Goal: Task Accomplishment & Management: Use online tool/utility

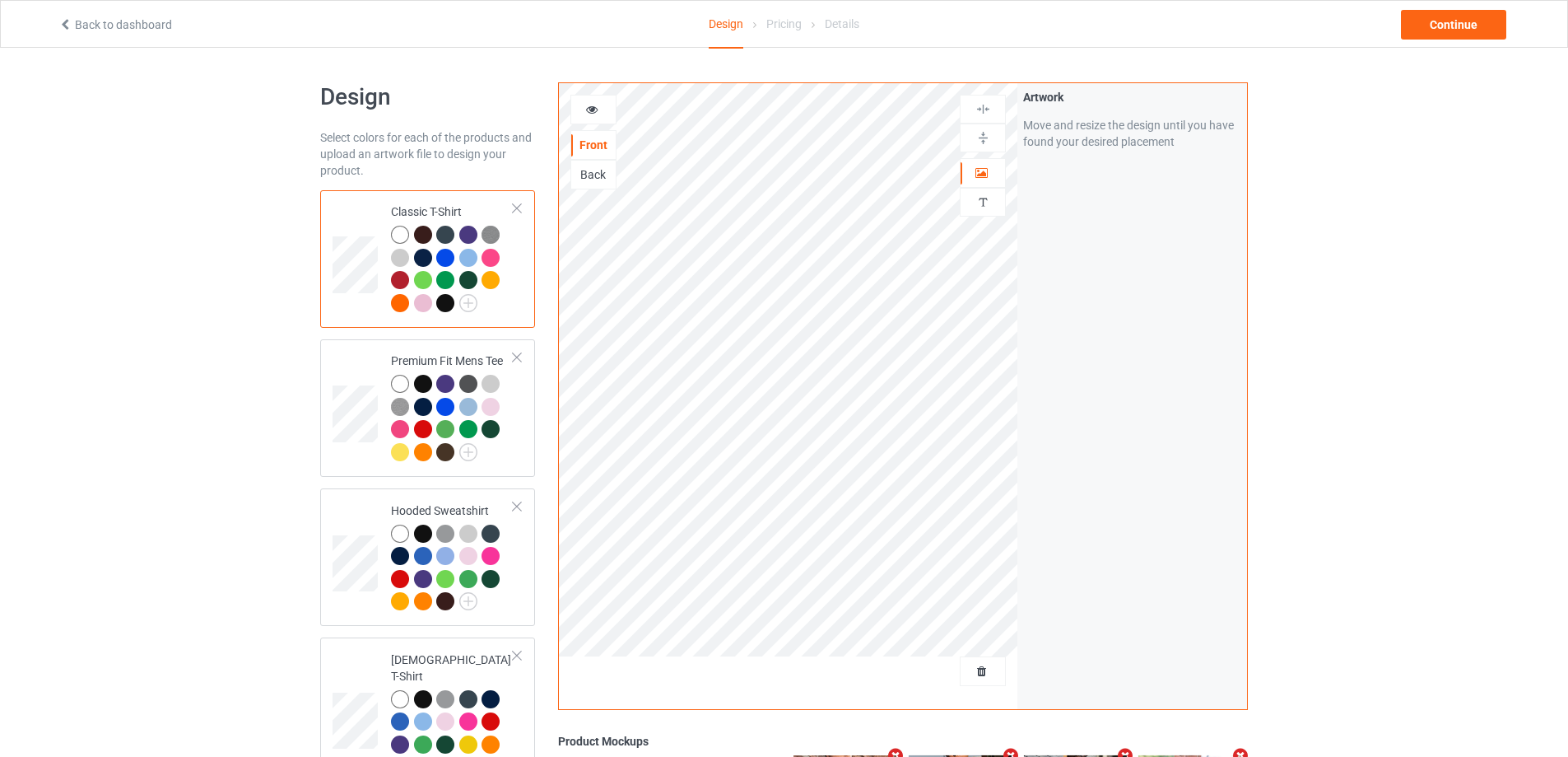
click at [97, 23] on link "Back to dashboard" at bounding box center [115, 24] width 113 height 13
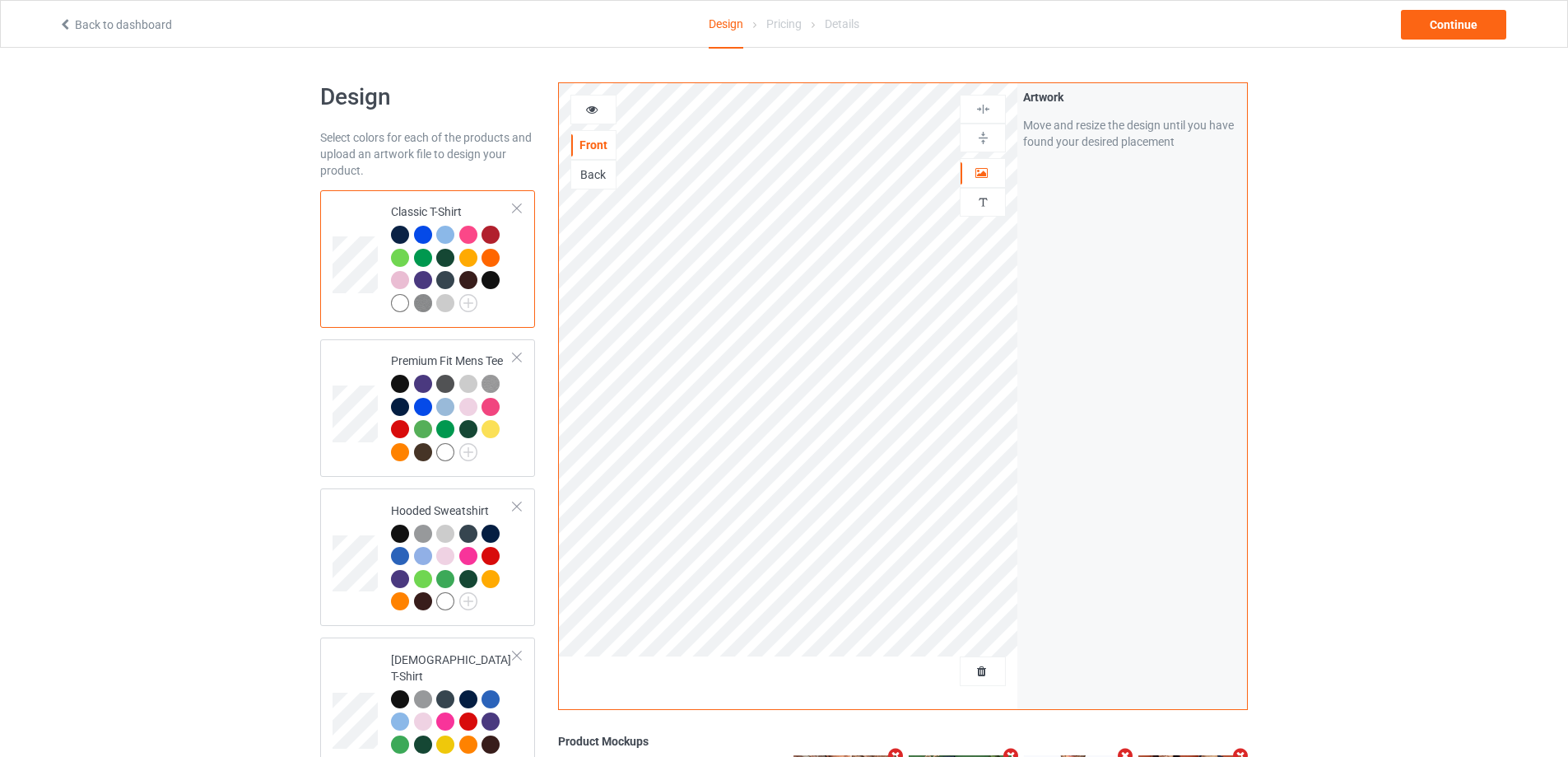
click at [982, 679] on div at bounding box center [983, 670] width 45 height 17
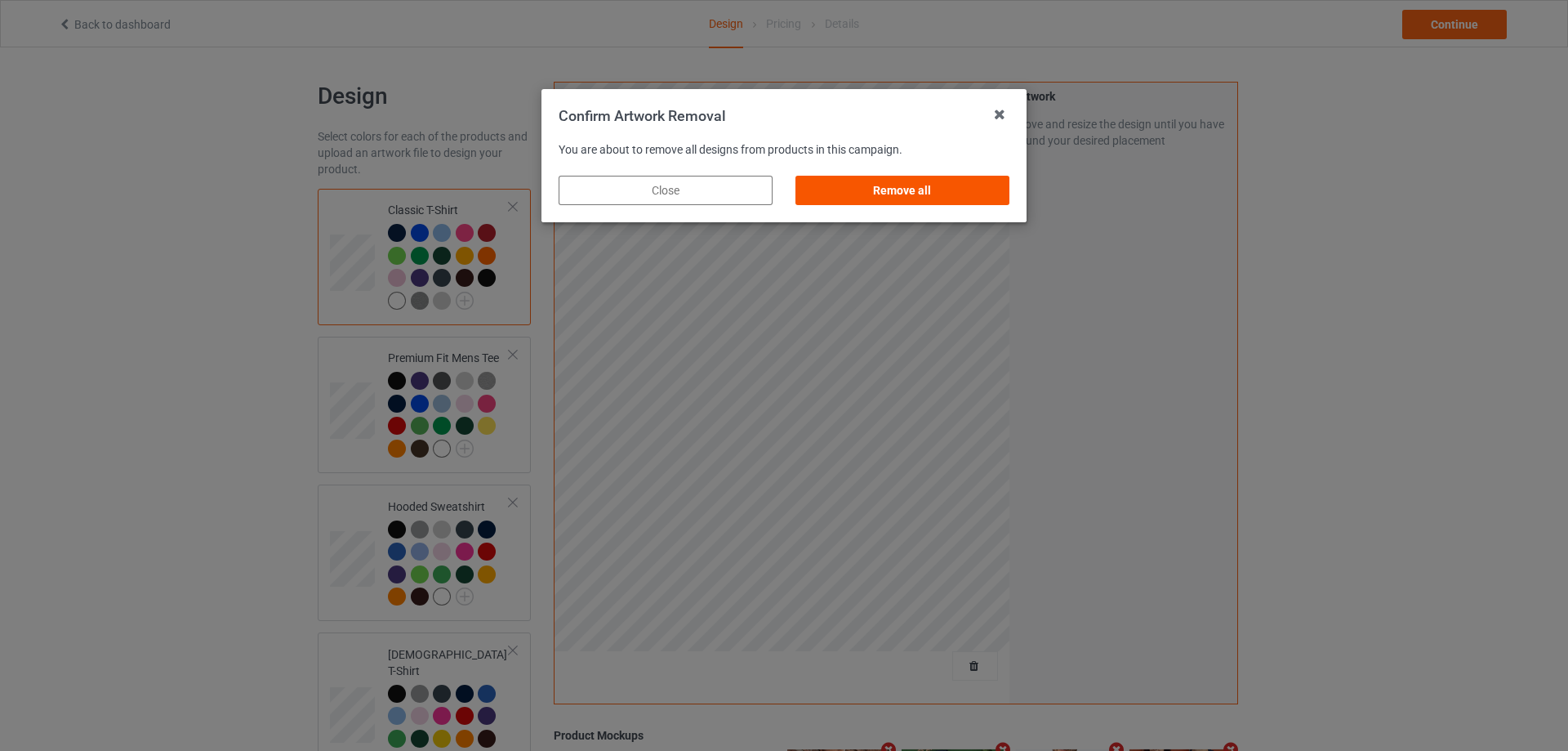
click at [973, 187] on div "Remove all" at bounding box center [902, 191] width 214 height 30
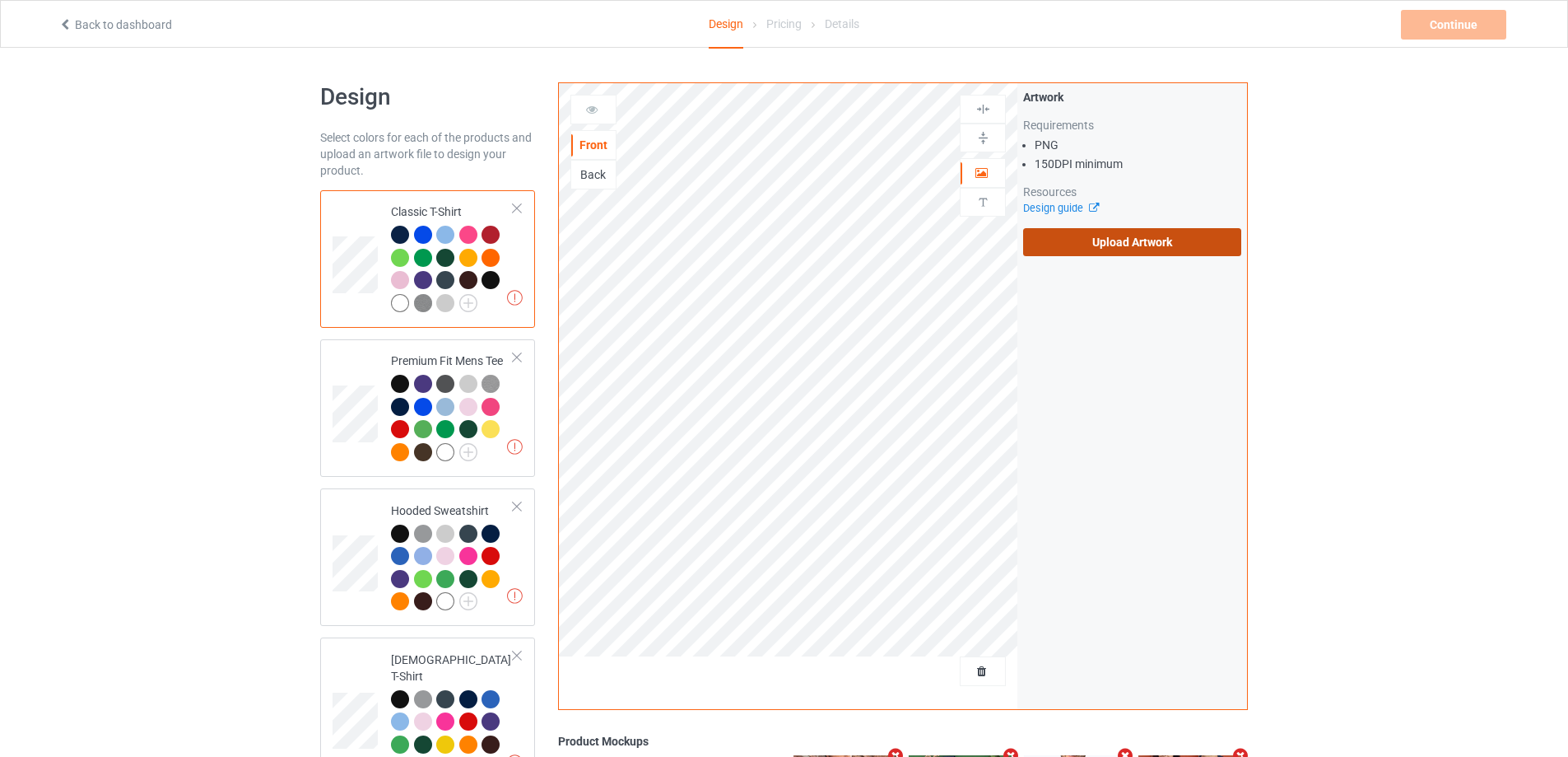
click at [1113, 243] on label "Upload Artwork" at bounding box center [1132, 242] width 218 height 28
click at [0, 0] on input "Upload Artwork" at bounding box center [0, 0] width 0 height 0
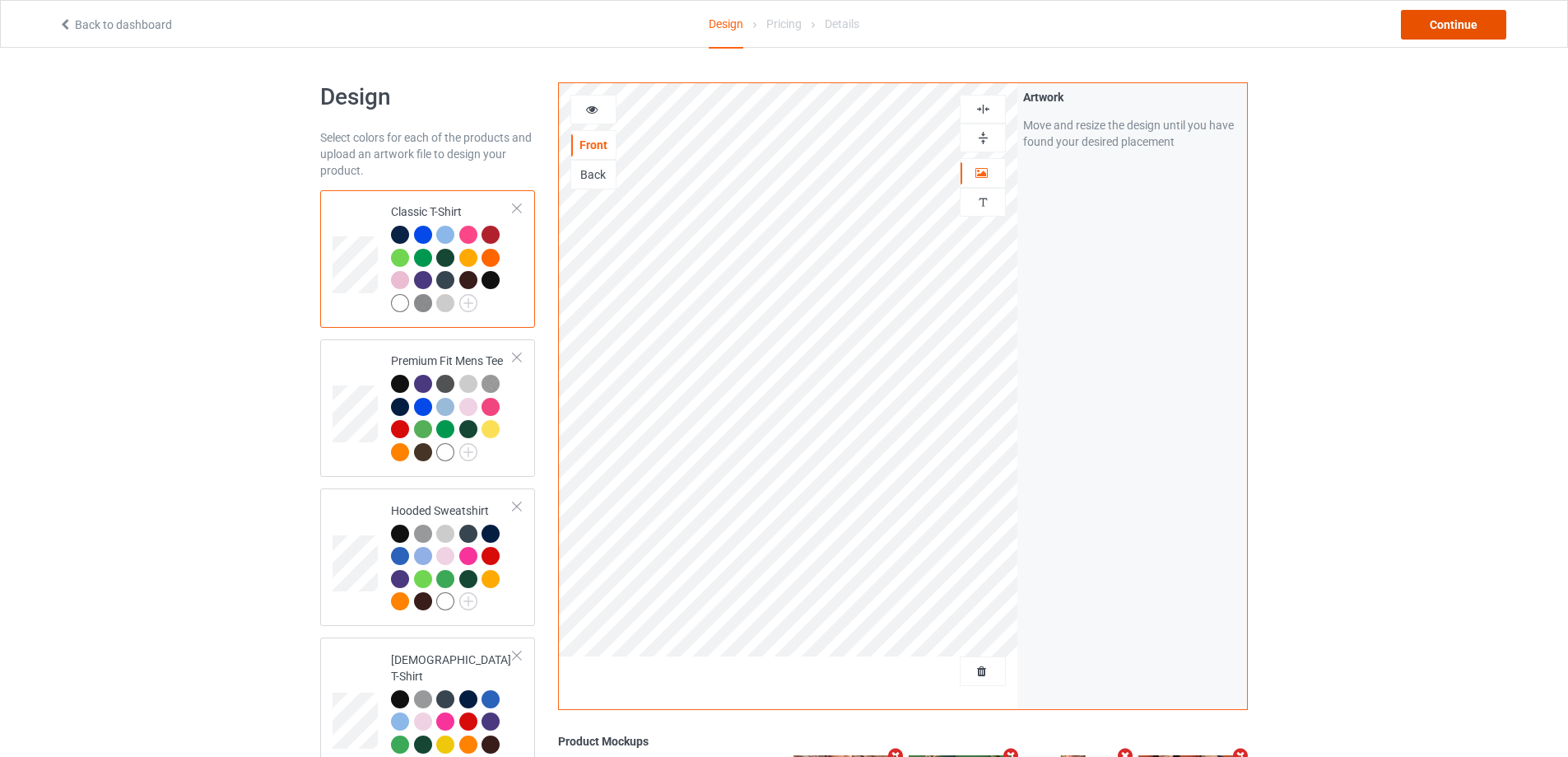
click at [1416, 31] on div "Continue" at bounding box center [1454, 25] width 106 height 30
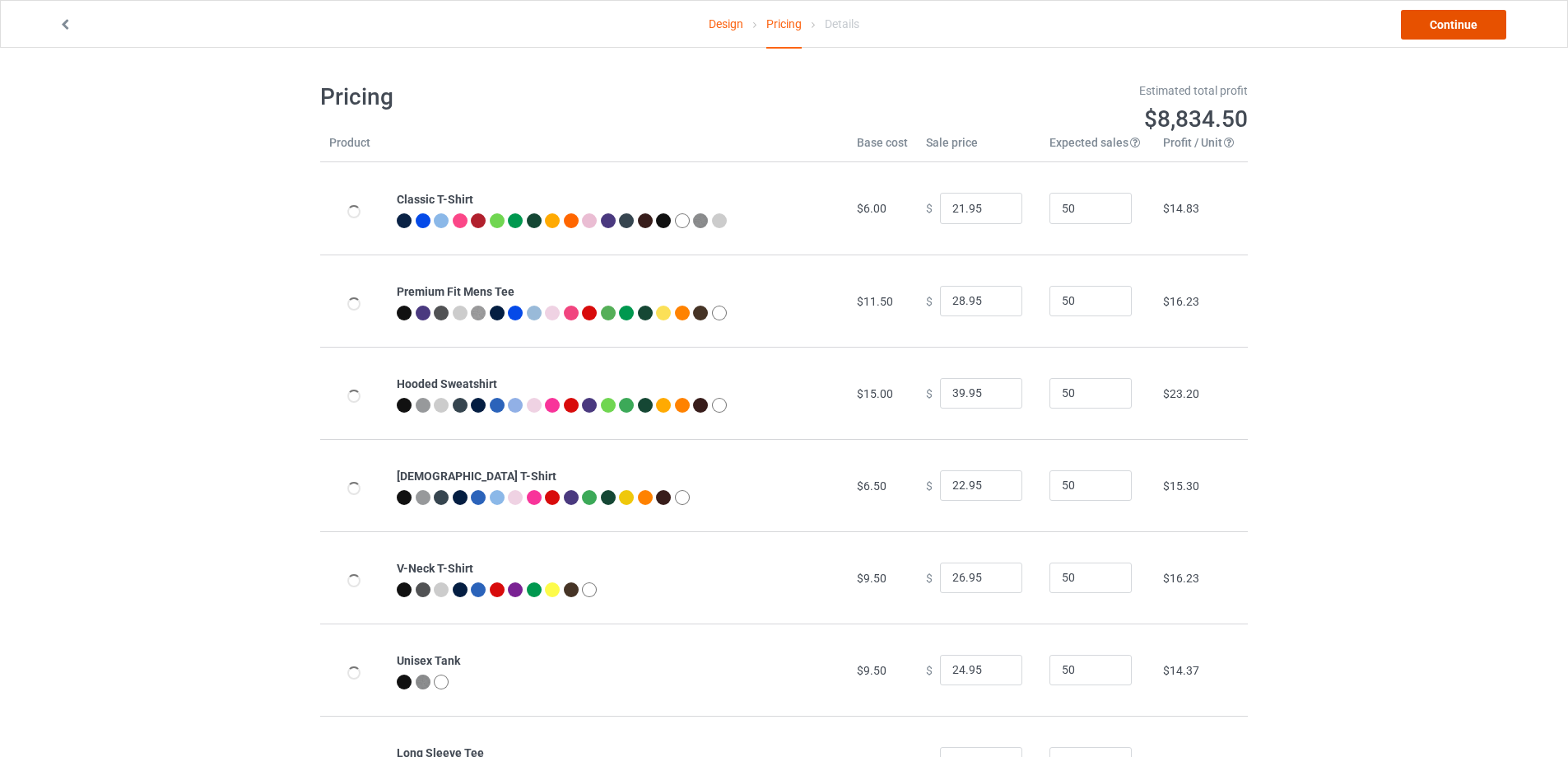
click at [1435, 25] on link "Continue" at bounding box center [1454, 25] width 106 height 30
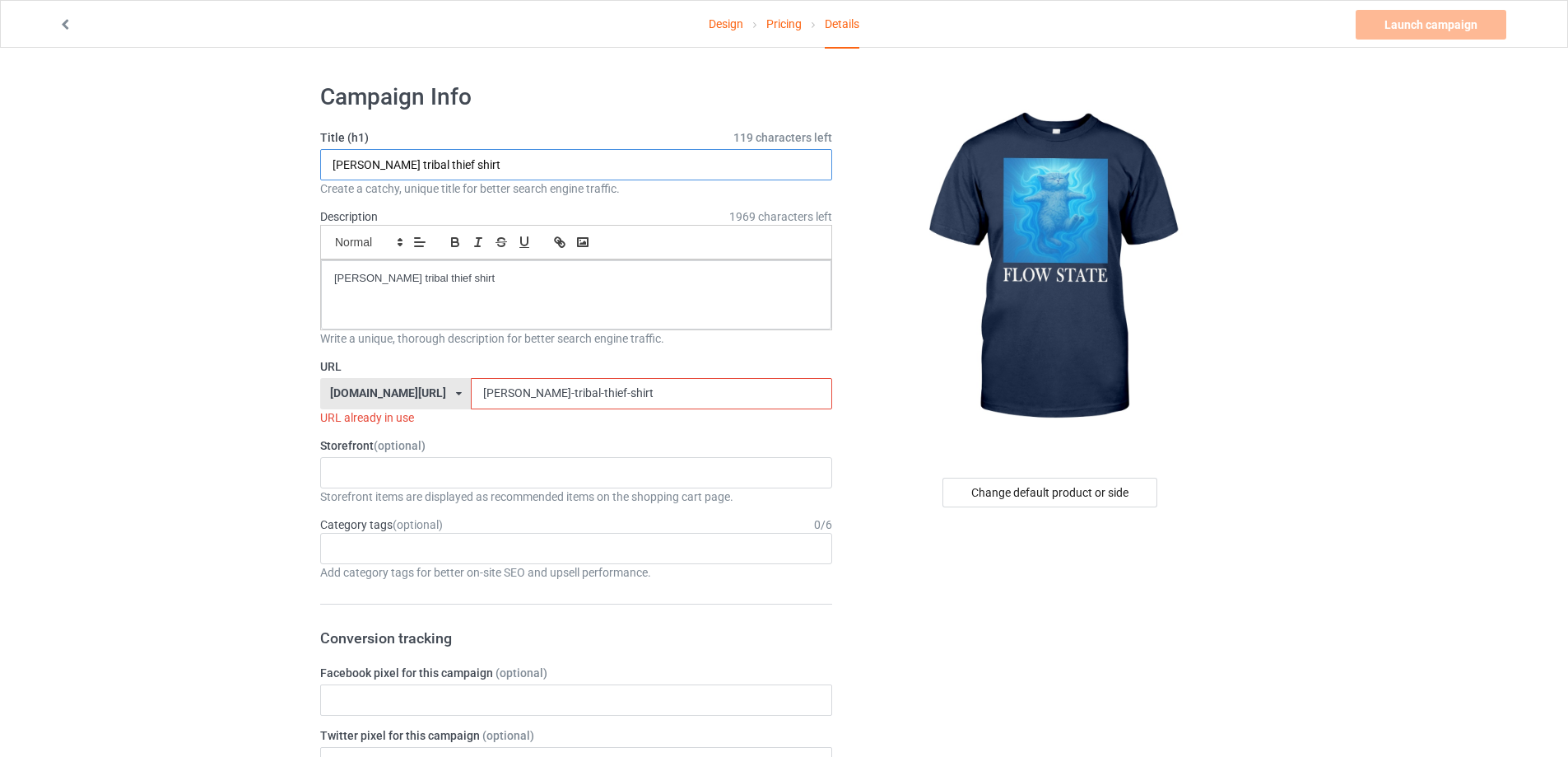
drag, startPoint x: 509, startPoint y: 182, endPoint x: 182, endPoint y: 190, distance: 327.1
paste input "Jesse cat flow state"
type input "Jesse cat flow state shirt"
drag, startPoint x: 192, startPoint y: 296, endPoint x: 157, endPoint y: 302, distance: 35.5
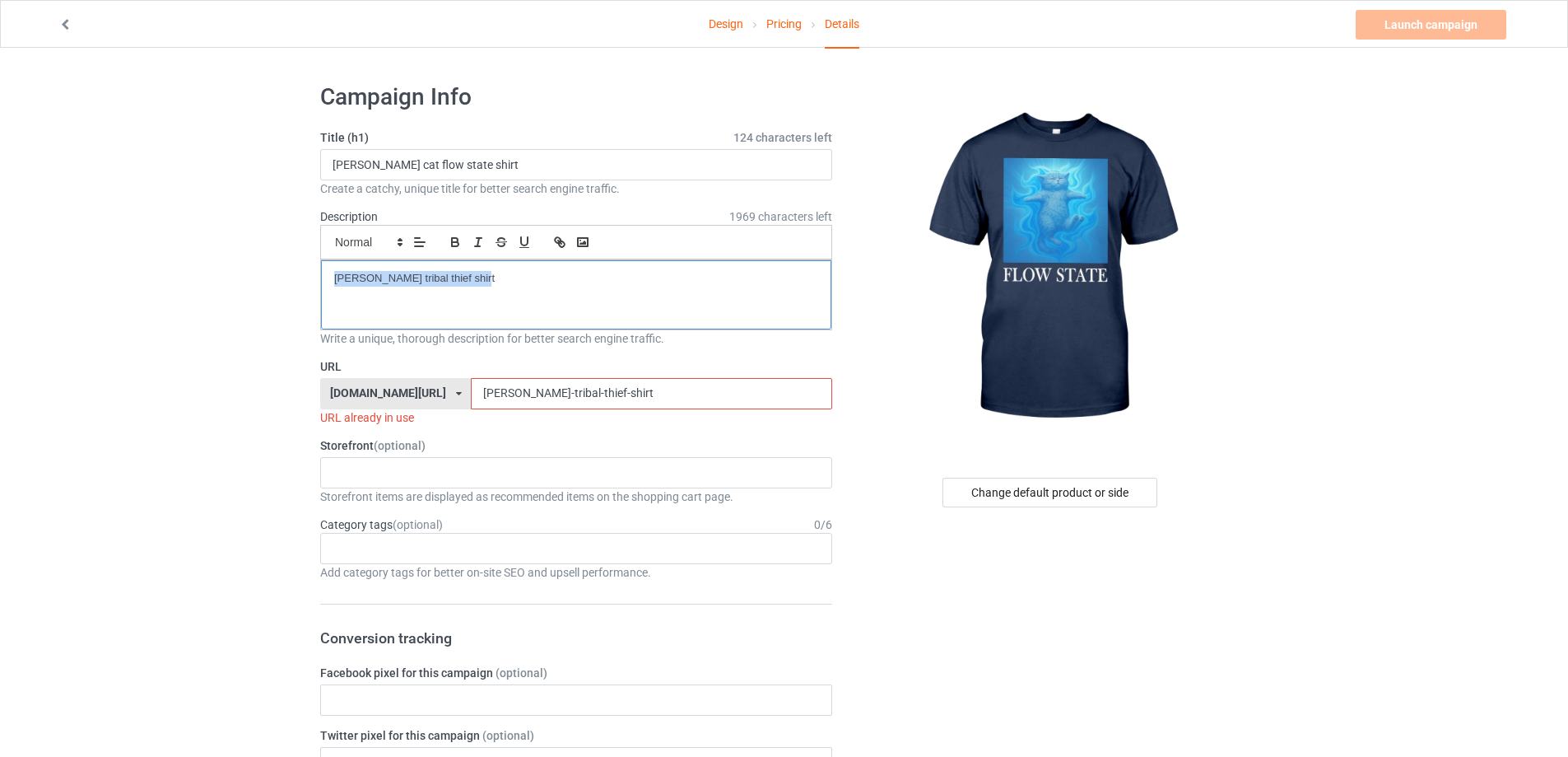
drag, startPoint x: 599, startPoint y: 392, endPoint x: 249, endPoint y: 387, distance: 350.0
paste input "jesse-cat-flow-state"
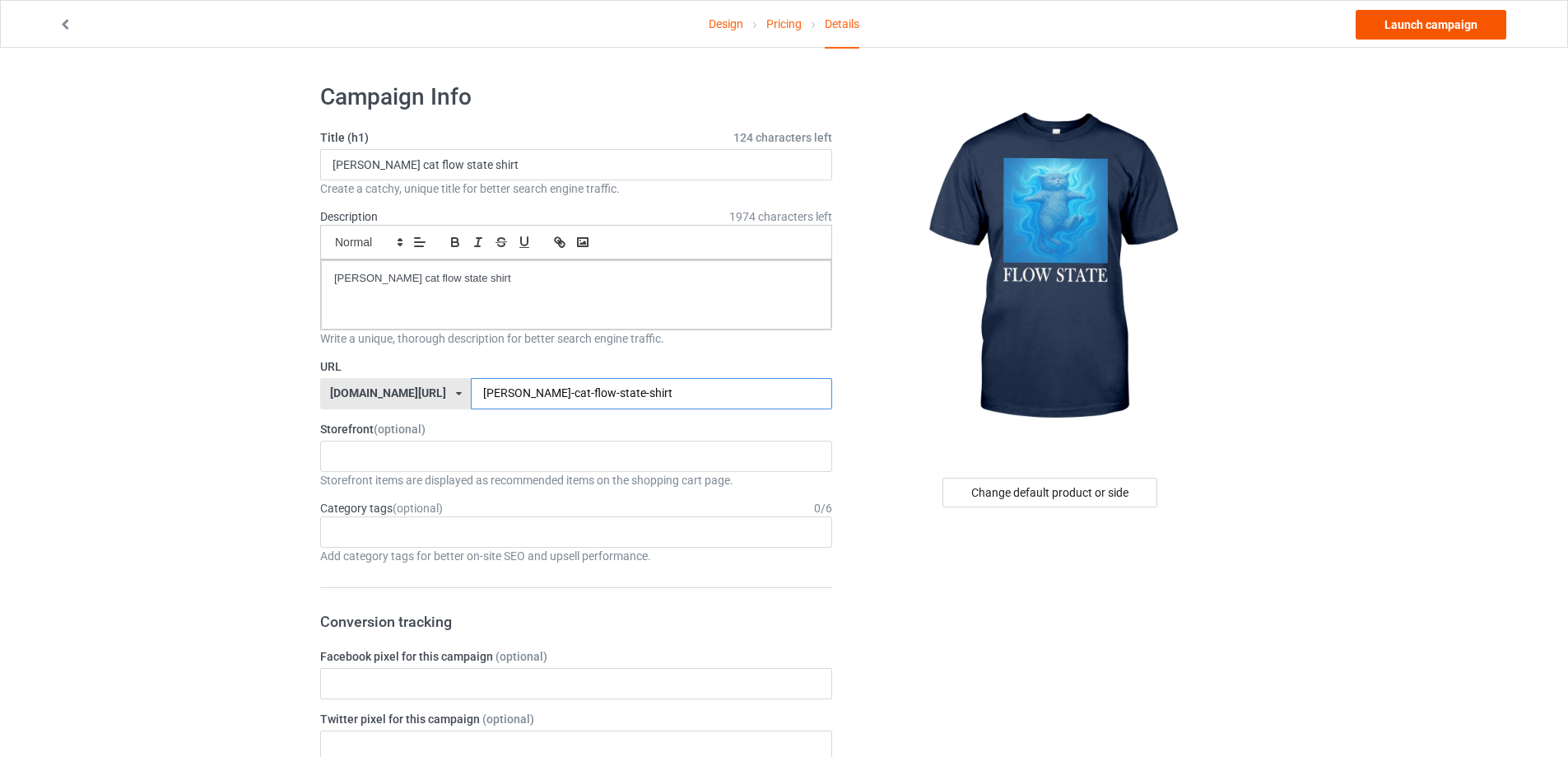
type input "jesse-cat-flow-state-shirt"
click at [1442, 30] on link "Launch campaign" at bounding box center [1430, 25] width 150 height 30
